Goal: Task Accomplishment & Management: Use online tool/utility

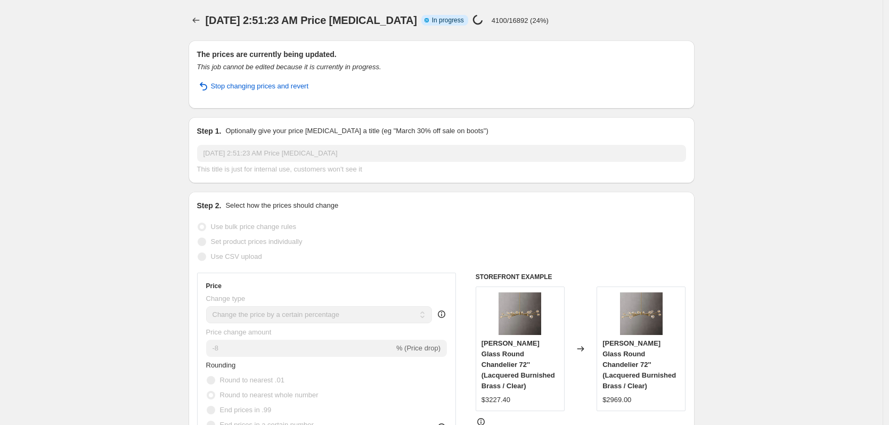
select select "percentage"
click at [199, 15] on button "Price change jobs" at bounding box center [196, 20] width 15 height 15
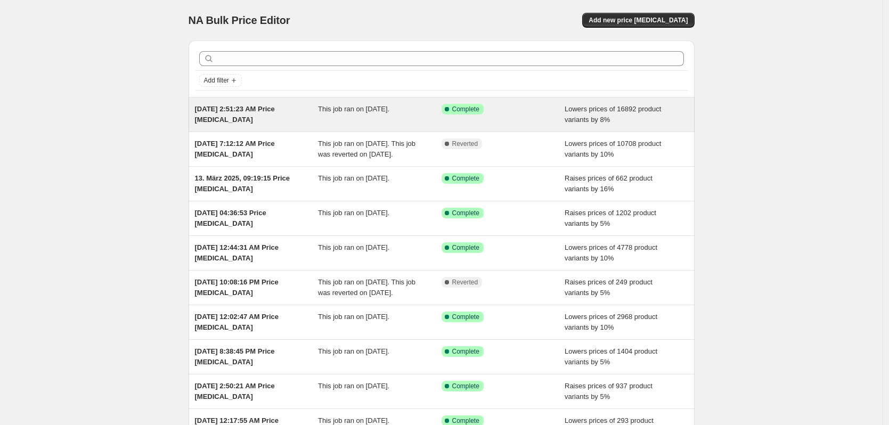
click at [379, 112] on span "This job ran on [DATE]." at bounding box center [353, 109] width 71 height 8
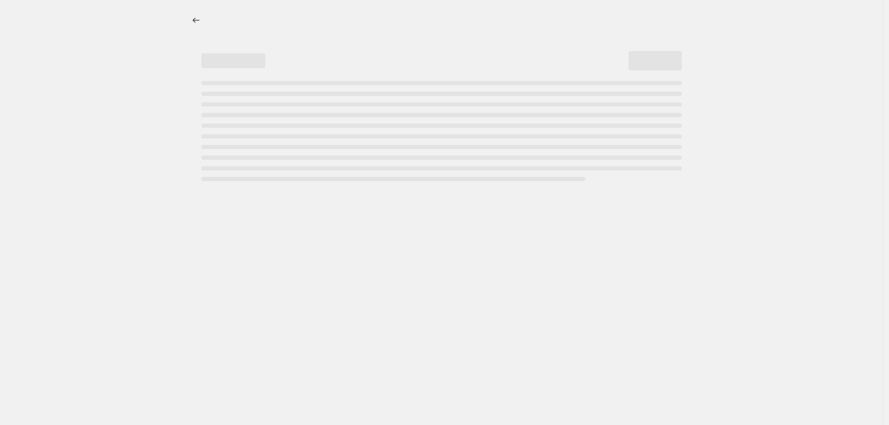
select select "percentage"
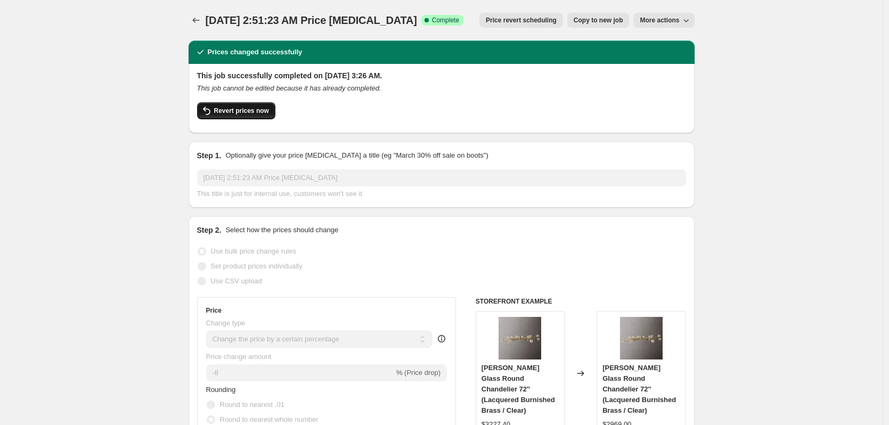
click at [255, 116] on button "Revert prices now" at bounding box center [236, 110] width 78 height 17
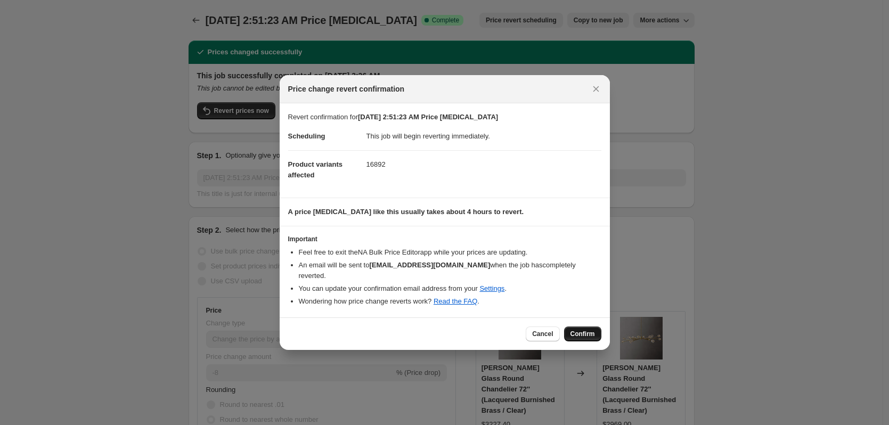
click at [588, 330] on span "Confirm" at bounding box center [582, 334] width 25 height 9
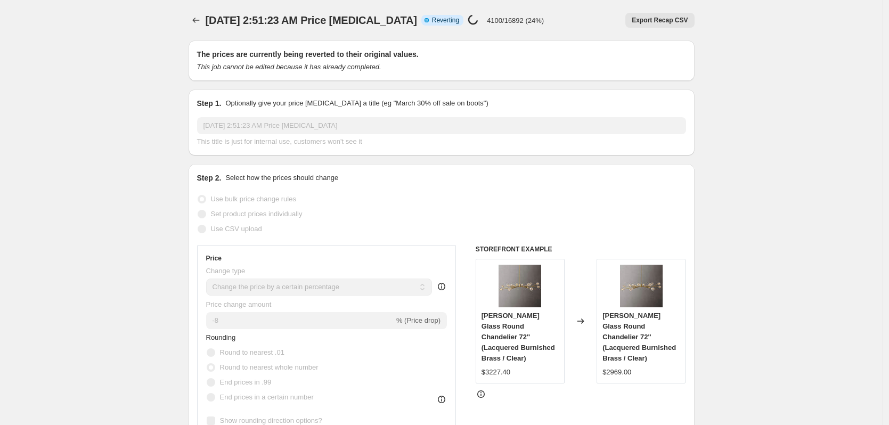
click at [193, 16] on button "Price change jobs" at bounding box center [196, 20] width 15 height 15
